Goal: Information Seeking & Learning: Learn about a topic

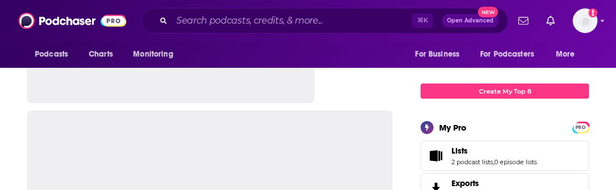
scroll to position [149, 0]
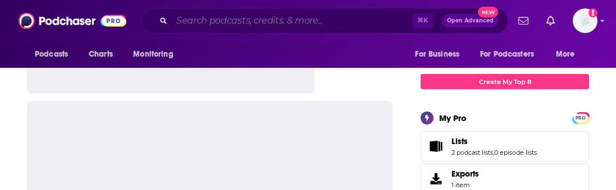
click at [219, 21] on input "Search podcasts, credits, & more..." at bounding box center [292, 21] width 240 height 18
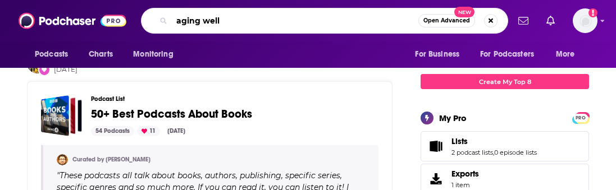
type input "aging well"
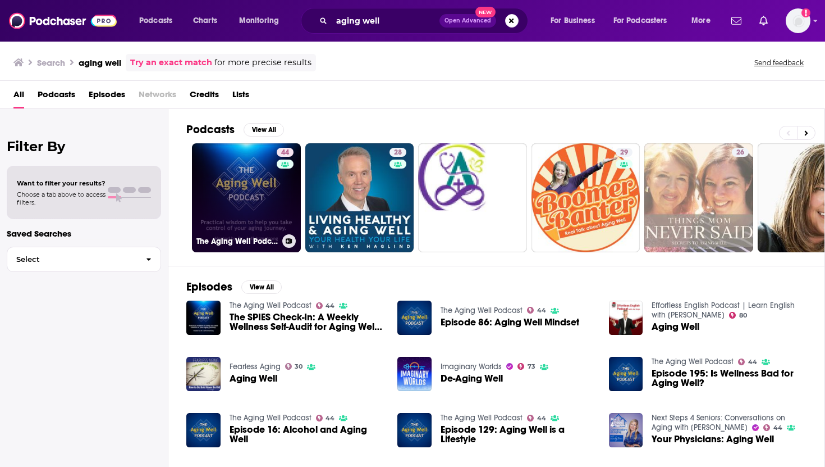
click at [242, 190] on link "44 The Aging Well Podcast" at bounding box center [246, 197] width 109 height 109
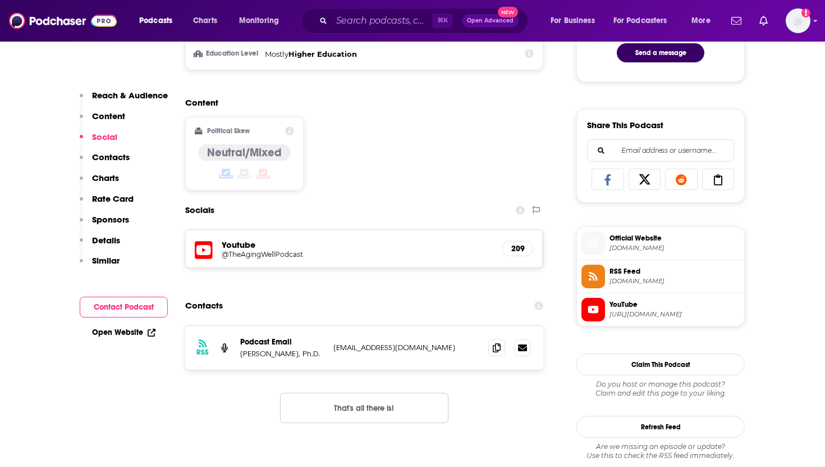
scroll to position [724, 0]
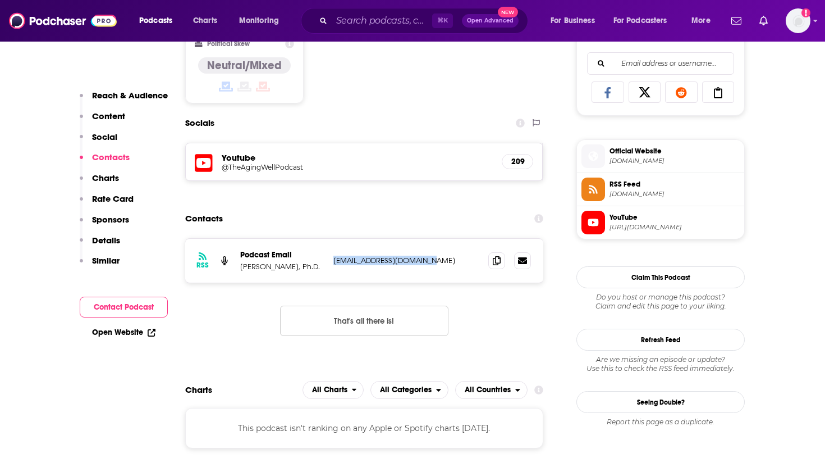
drag, startPoint x: 437, startPoint y: 263, endPoint x: 335, endPoint y: 264, distance: 102.2
click at [335, 190] on p "[EMAIL_ADDRESS][DOMAIN_NAME]" at bounding box center [407, 260] width 146 height 10
copy p "[EMAIL_ADDRESS][DOMAIN_NAME]"
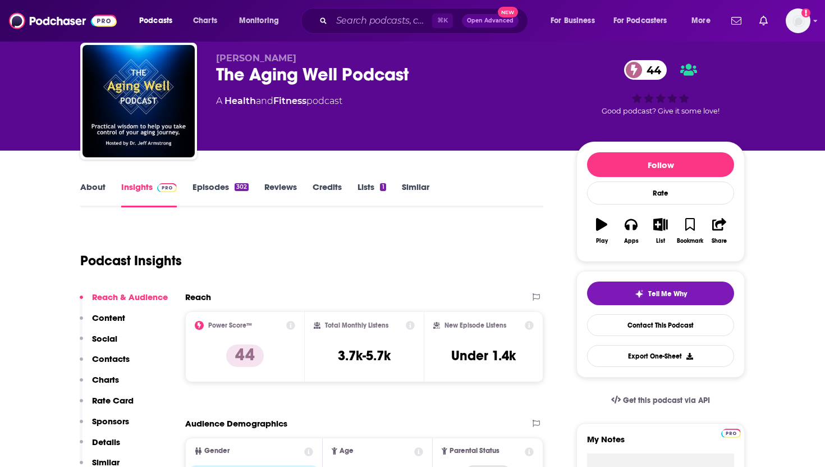
scroll to position [0, 0]
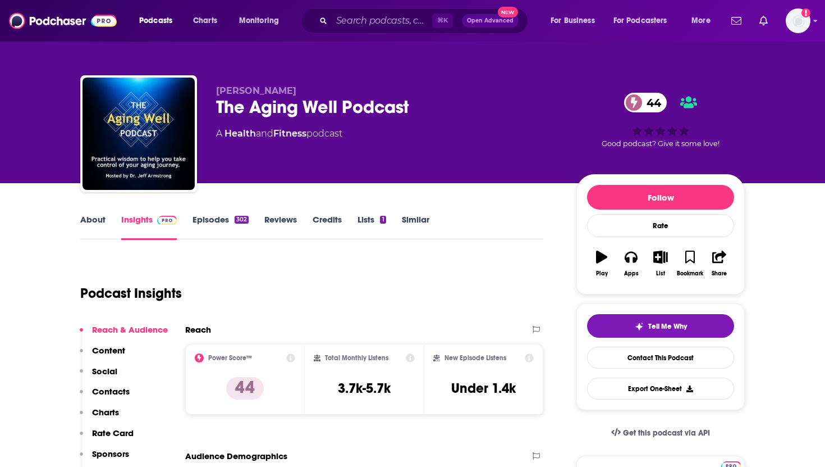
click at [337, 190] on div "Podcast Insights" at bounding box center [307, 286] width 454 height 57
click at [96, 190] on link "About" at bounding box center [92, 227] width 25 height 26
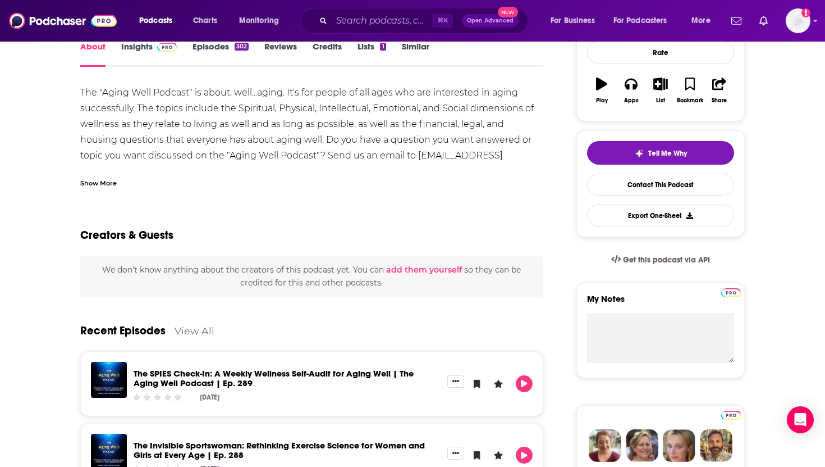
scroll to position [176, 0]
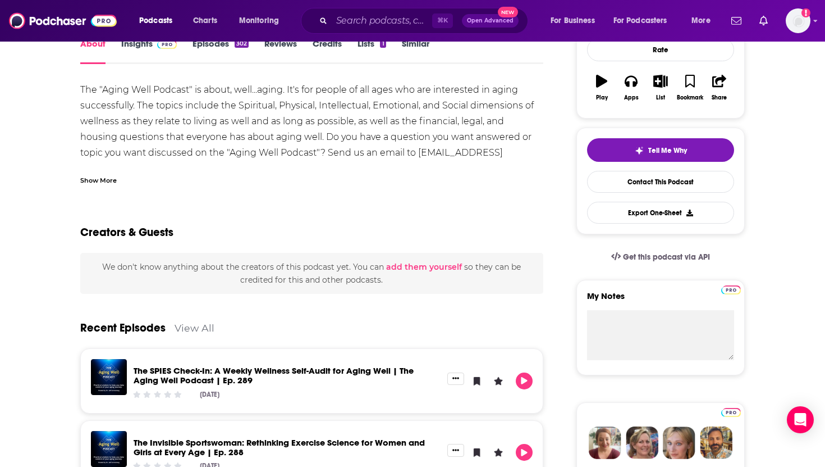
click at [105, 183] on div "Show More" at bounding box center [98, 179] width 36 height 11
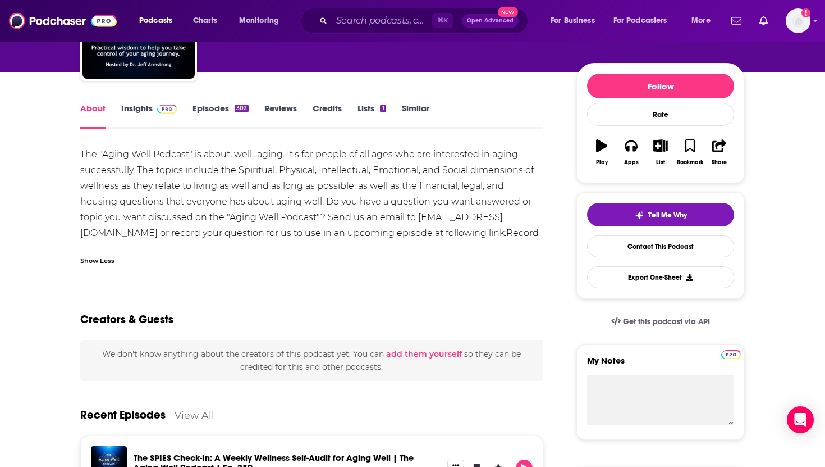
scroll to position [0, 0]
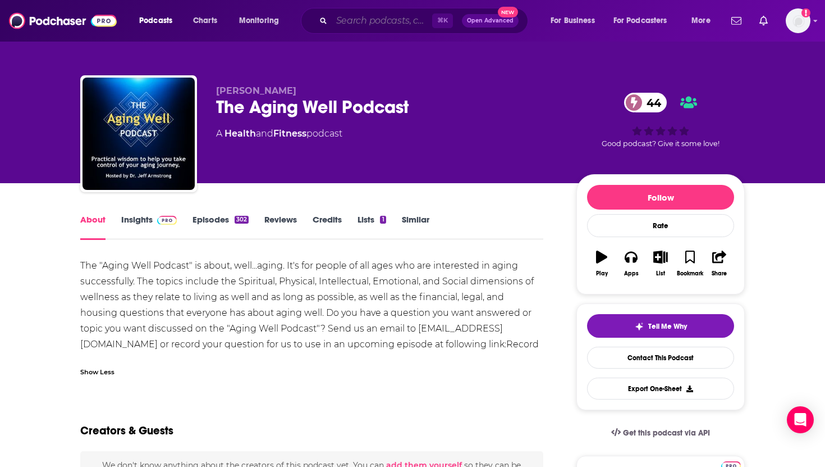
click at [364, 19] on input "Search podcasts, credits, & more..." at bounding box center [382, 21] width 101 height 18
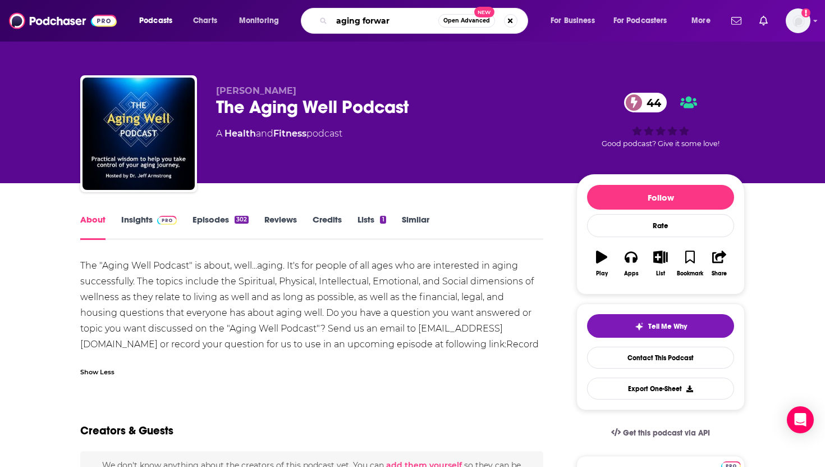
type input "aging forward"
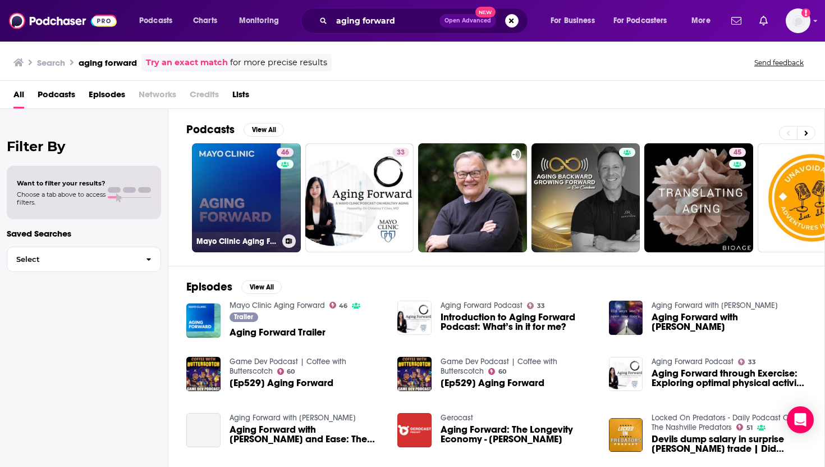
click at [235, 190] on link "46 Mayo Clinic Aging Forward" at bounding box center [246, 197] width 109 height 109
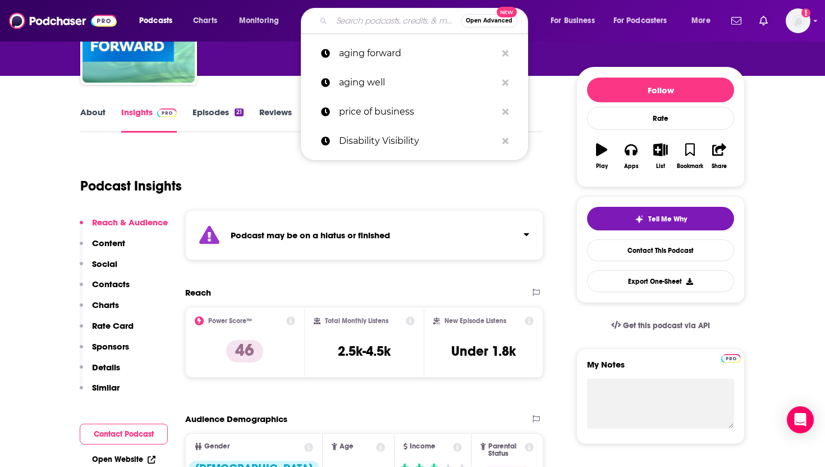
scroll to position [102, 0]
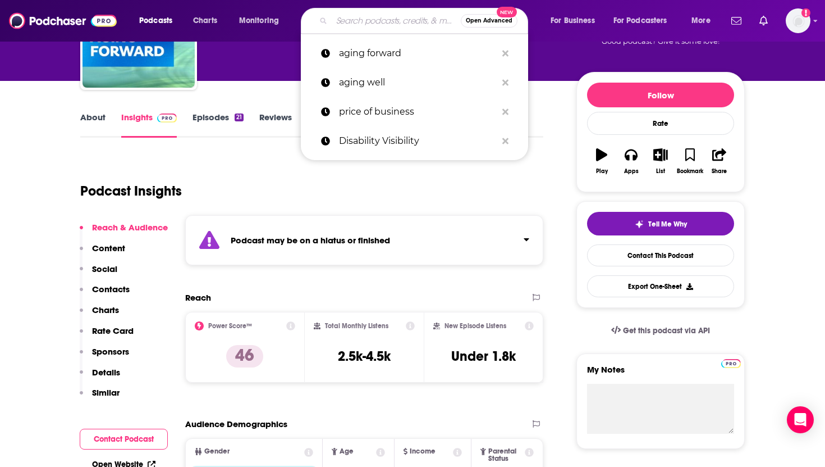
click at [364, 21] on input "Search podcasts, credits, & more..." at bounding box center [396, 21] width 129 height 18
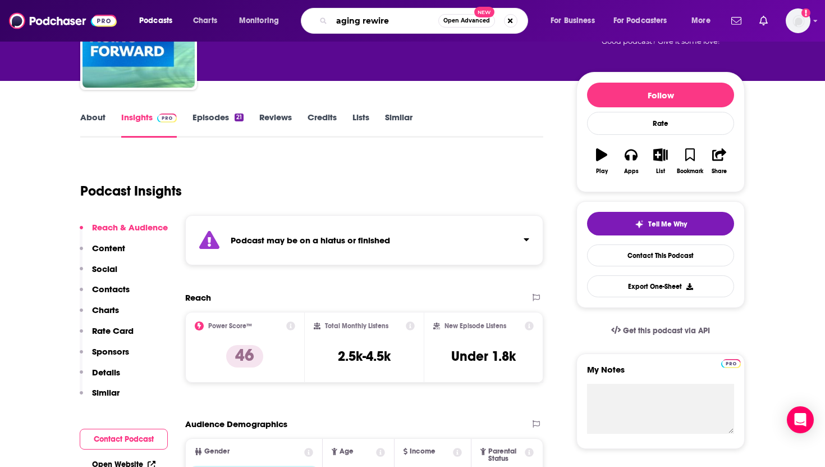
type input "aging rewired"
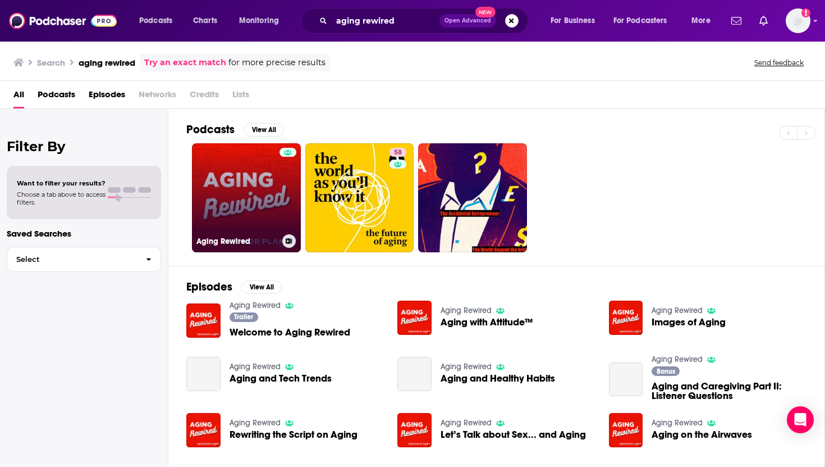
click at [239, 190] on link "Aging Rewired" at bounding box center [246, 197] width 109 height 109
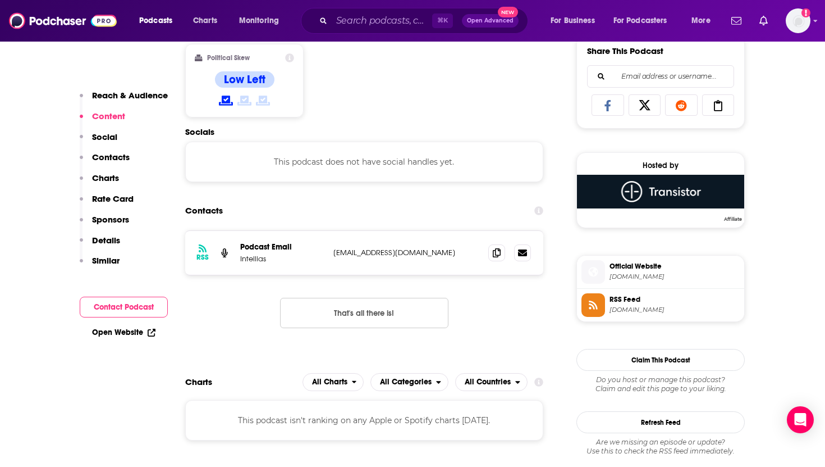
scroll to position [751, 0]
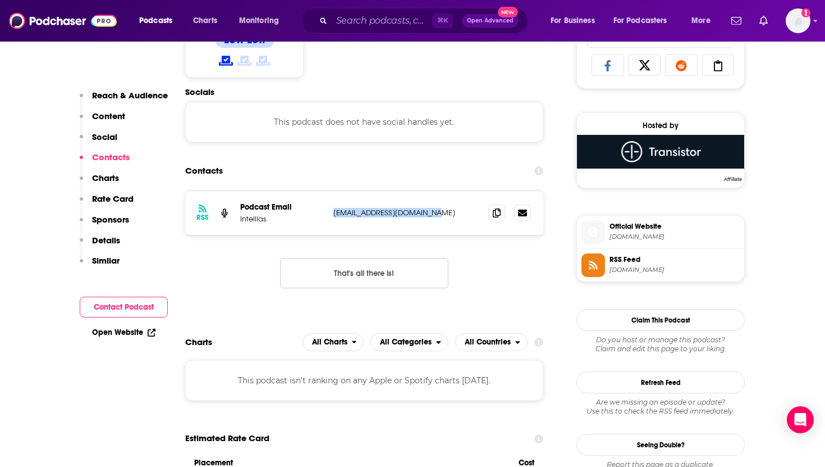
drag, startPoint x: 441, startPoint y: 216, endPoint x: 329, endPoint y: 217, distance: 112.3
click at [329, 190] on div "RSS Podcast Email Intellias [EMAIL_ADDRESS][DOMAIN_NAME] [EMAIL_ADDRESS][DOMAIN…" at bounding box center [364, 213] width 358 height 44
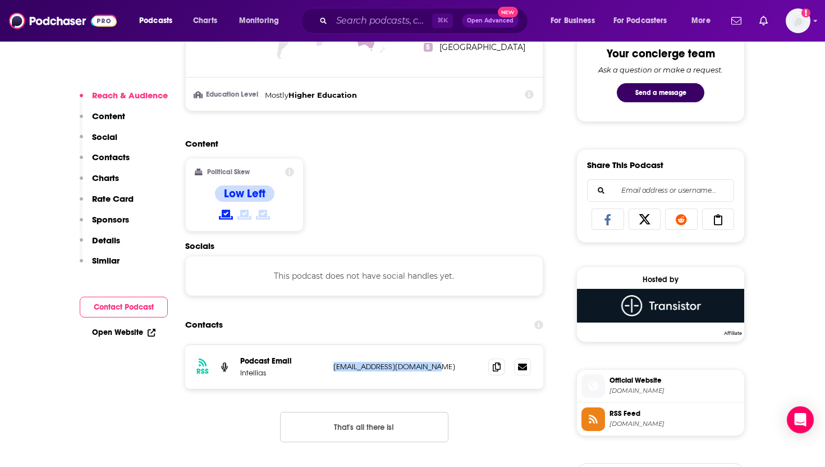
scroll to position [640, 0]
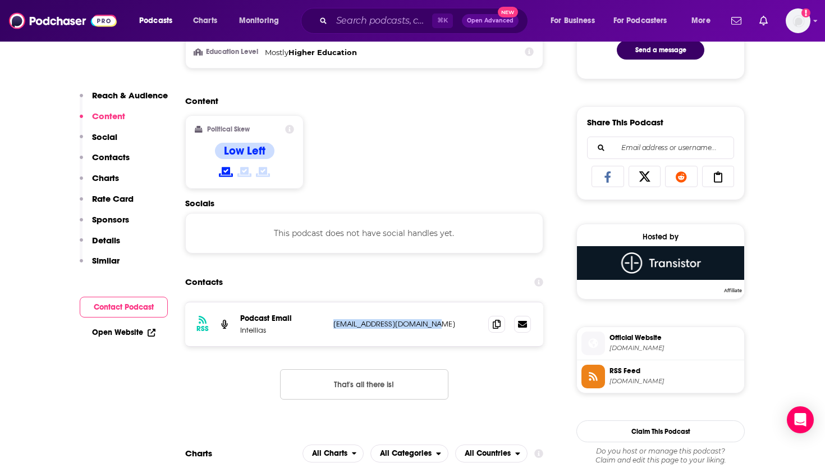
copy p "[EMAIL_ADDRESS][DOMAIN_NAME]"
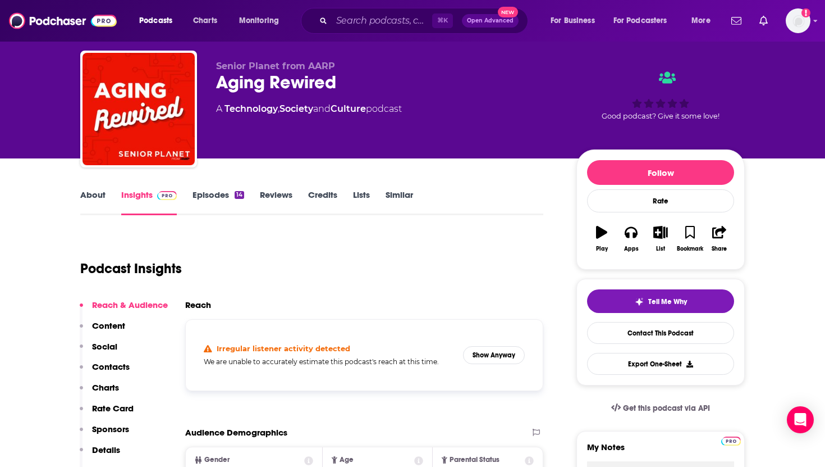
scroll to position [0, 0]
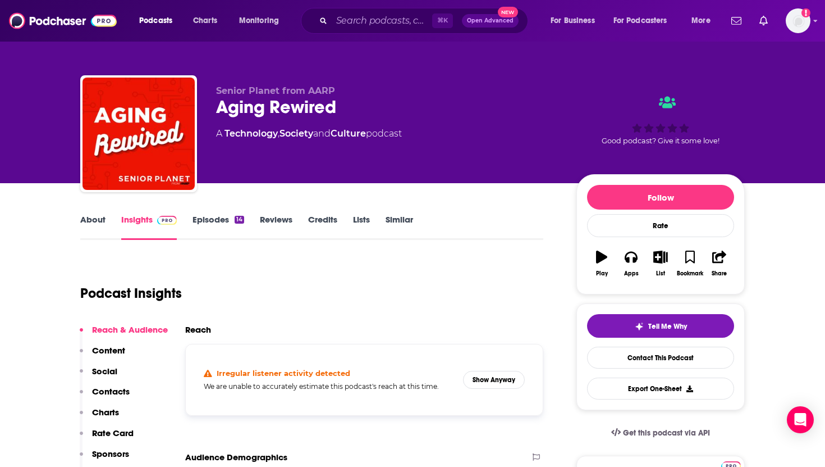
click at [92, 190] on link "About" at bounding box center [92, 227] width 25 height 26
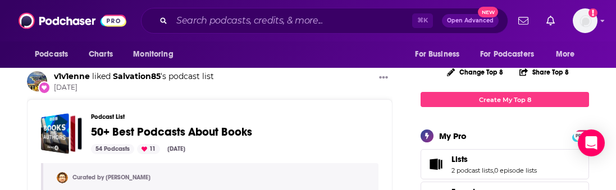
scroll to position [106, 0]
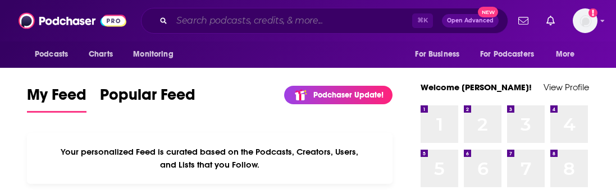
click at [220, 17] on input "Search podcasts, credits, & more..." at bounding box center [292, 21] width 240 height 18
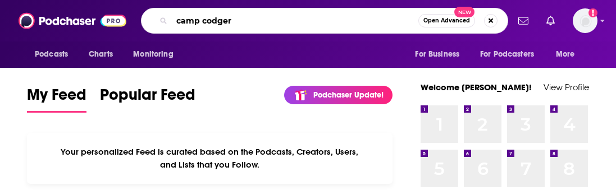
type input "camp codger"
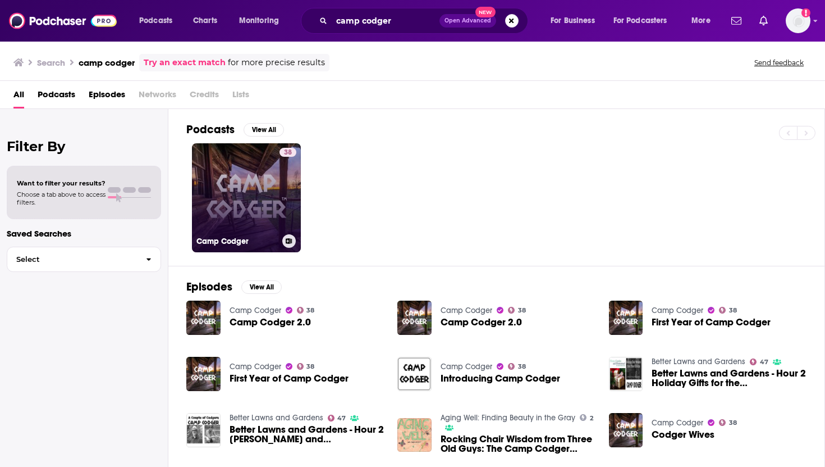
click at [256, 190] on link "38 Camp Codger" at bounding box center [246, 197] width 109 height 109
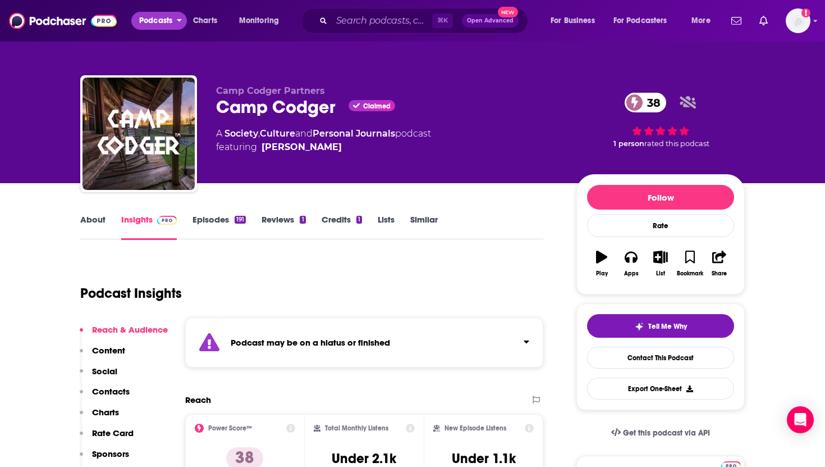
click at [162, 20] on span "Podcasts" at bounding box center [155, 21] width 33 height 16
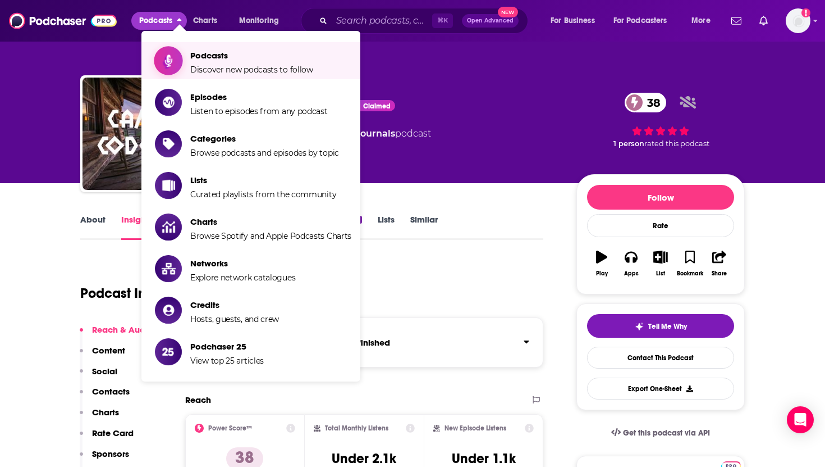
click at [193, 59] on span "Podcasts" at bounding box center [251, 55] width 123 height 11
